Goal: Task Accomplishment & Management: Manage account settings

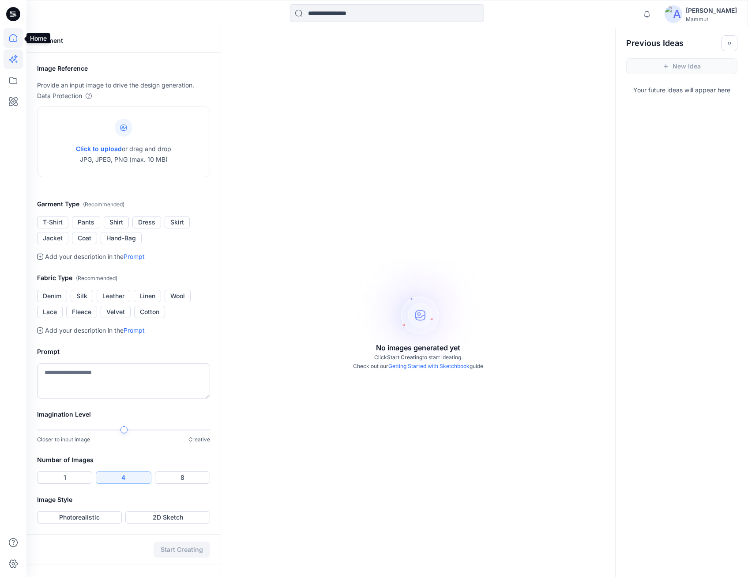
click at [11, 38] on icon at bounding box center [13, 37] width 19 height 19
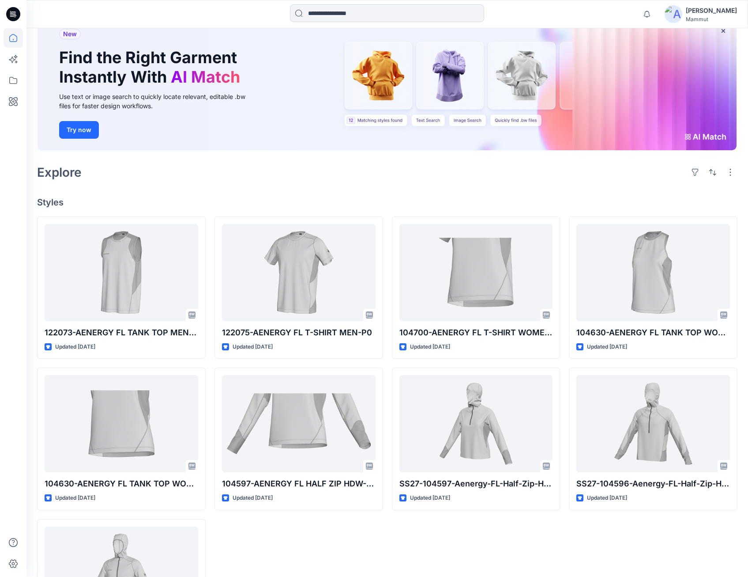
scroll to position [88, 0]
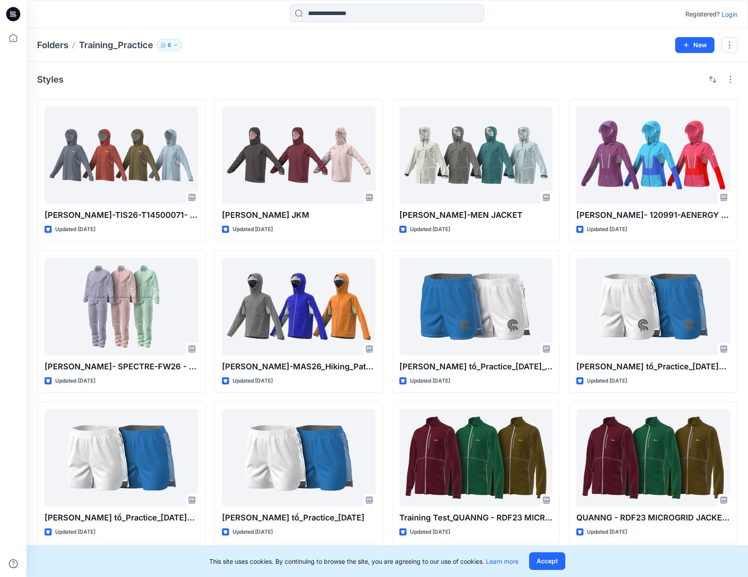
click at [288, 67] on div "Styles HOA PHAM-TIS26-T14500071- Back Up 3L Jacket W Updated 2 days ago Duc Ngu…" at bounding box center [387, 459] width 722 height 795
click at [237, 79] on div "Styles" at bounding box center [387, 79] width 701 height 14
click at [12, 36] on icon at bounding box center [13, 37] width 19 height 19
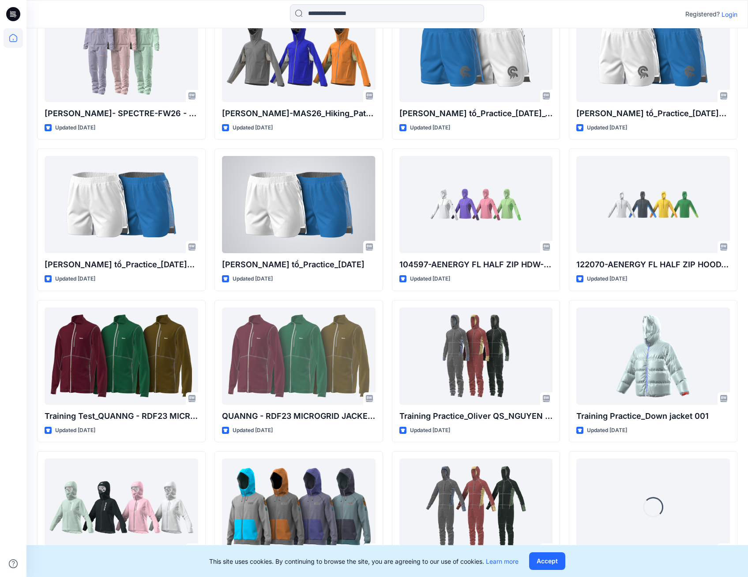
scroll to position [427, 0]
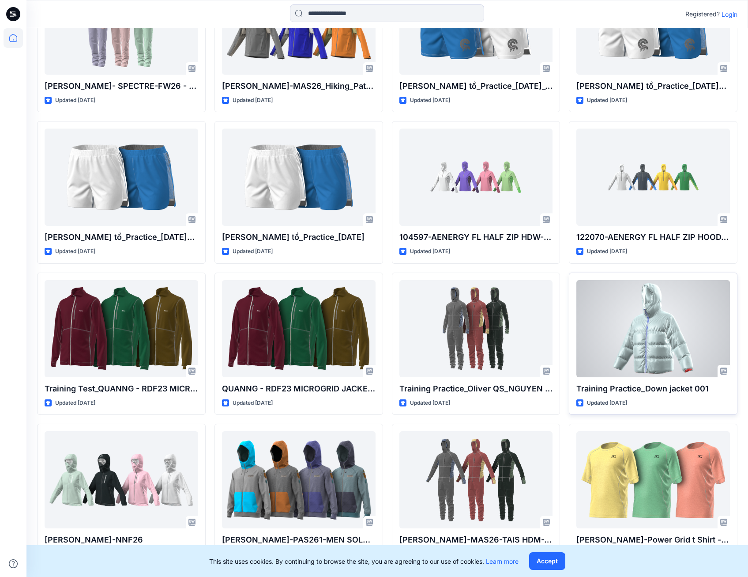
click at [654, 338] on div at bounding box center [654, 328] width 154 height 97
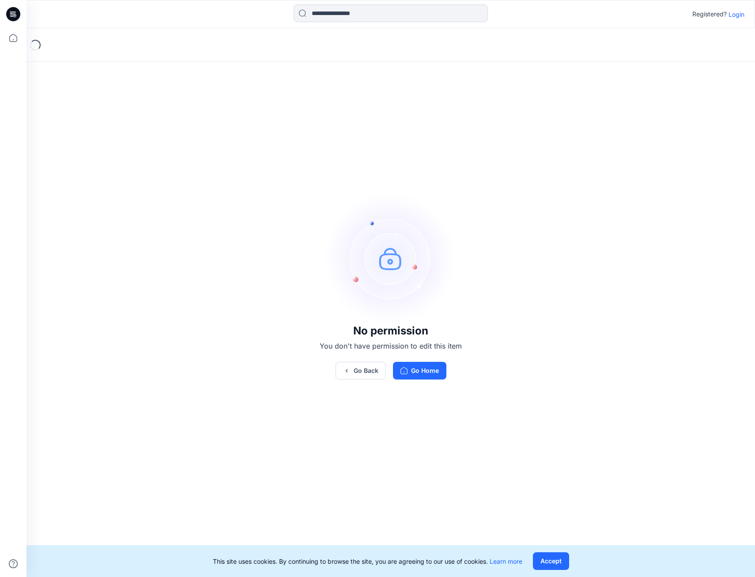
click at [736, 12] on p "Login" at bounding box center [736, 14] width 16 height 9
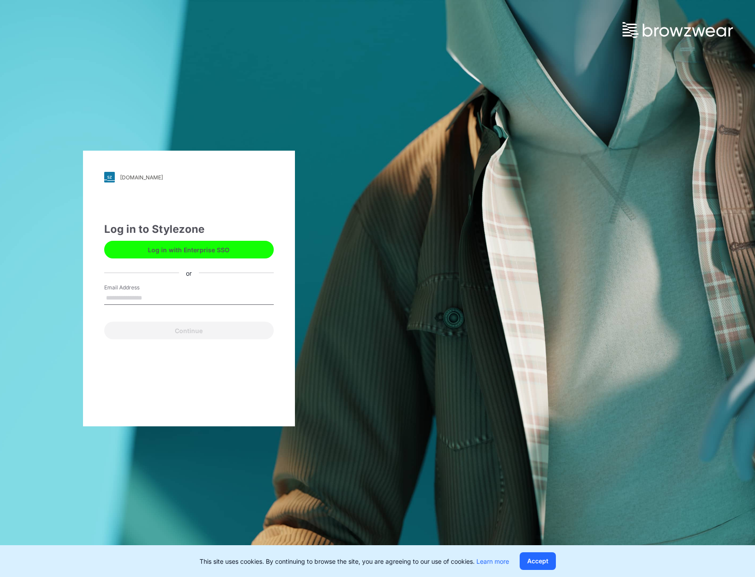
click at [151, 294] on input "Email Address" at bounding box center [189, 297] width 170 height 13
type input "**********"
click at [188, 334] on button "Continue" at bounding box center [189, 330] width 170 height 18
click at [157, 300] on input "Email Address" at bounding box center [189, 297] width 170 height 13
type input "**********"
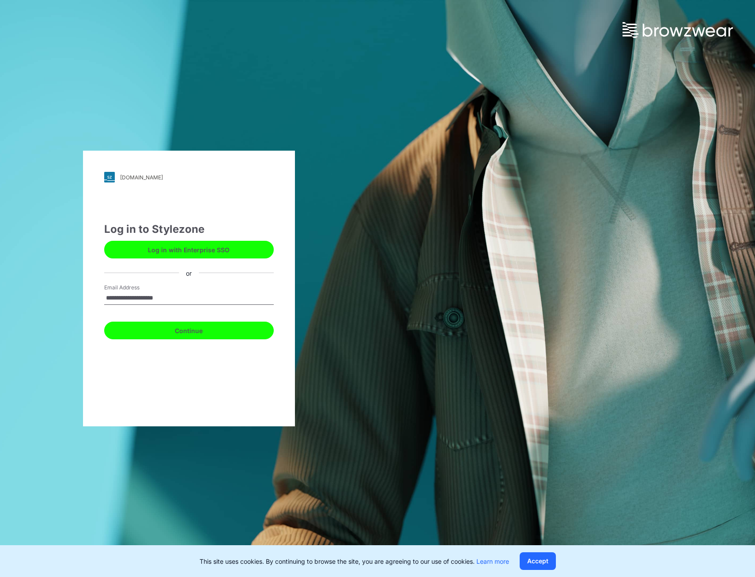
click at [183, 329] on button "Continue" at bounding box center [189, 330] width 170 height 18
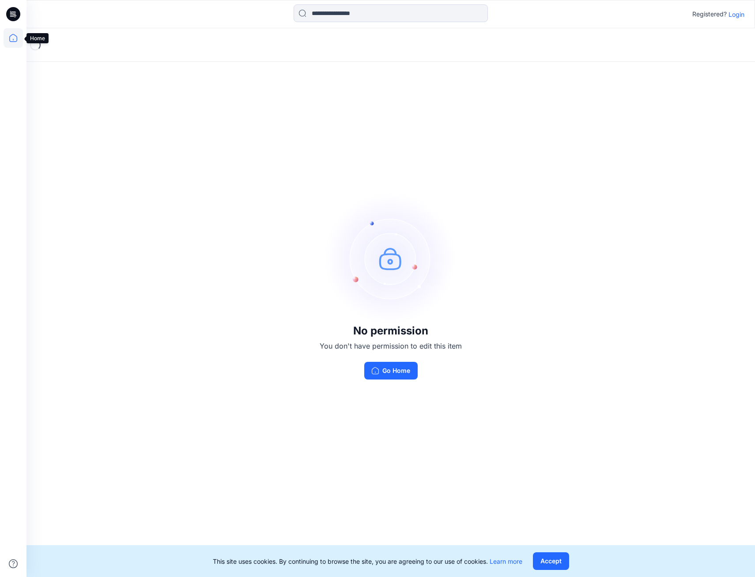
click at [12, 39] on icon at bounding box center [13, 37] width 19 height 19
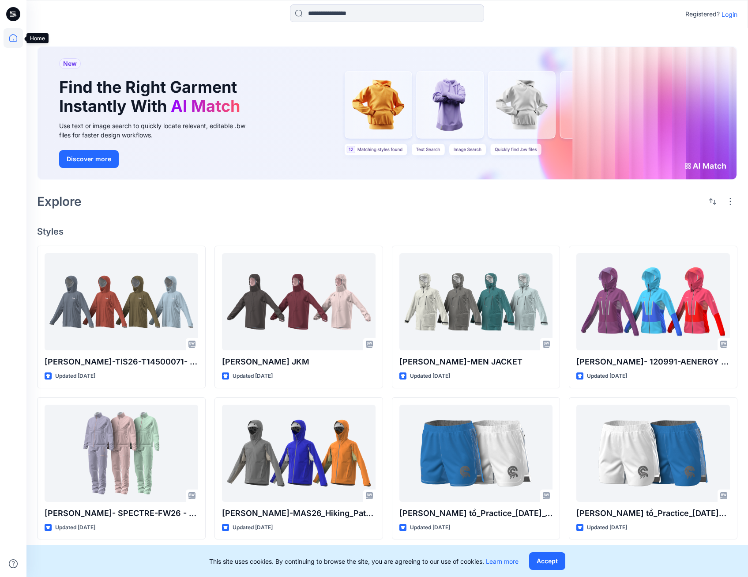
click at [13, 40] on icon at bounding box center [13, 37] width 19 height 19
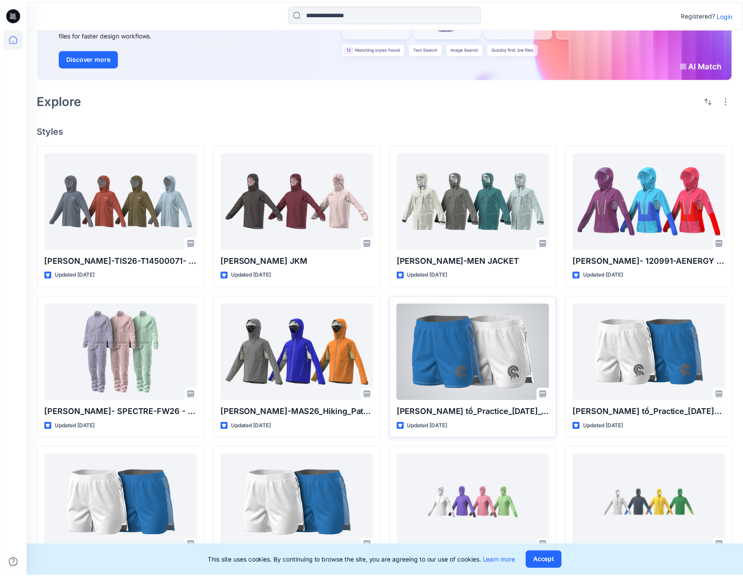
scroll to position [123, 0]
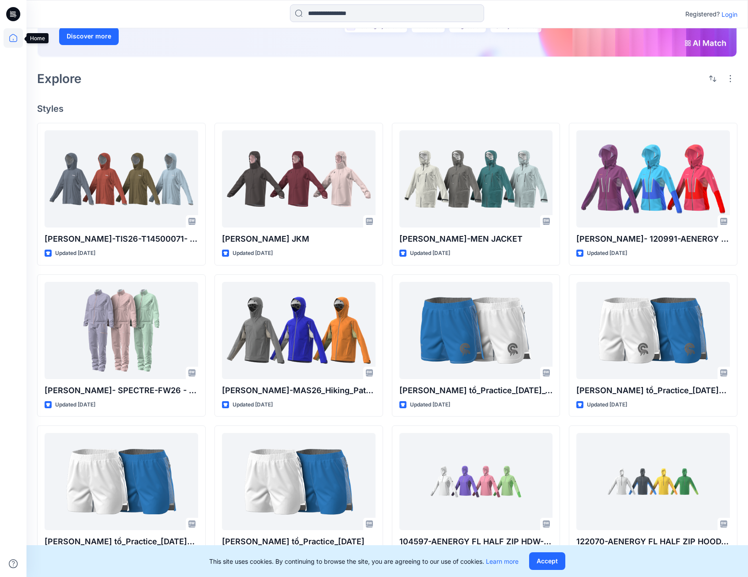
click at [10, 39] on icon at bounding box center [13, 37] width 19 height 19
